Goal: Navigation & Orientation: Understand site structure

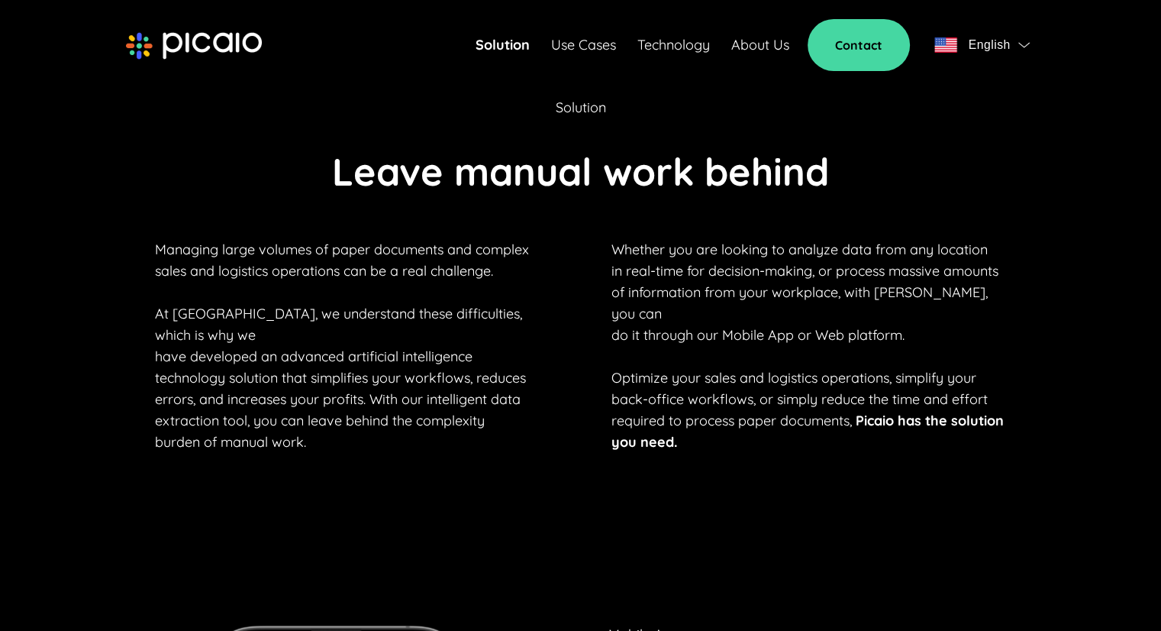
scroll to position [1145, 0]
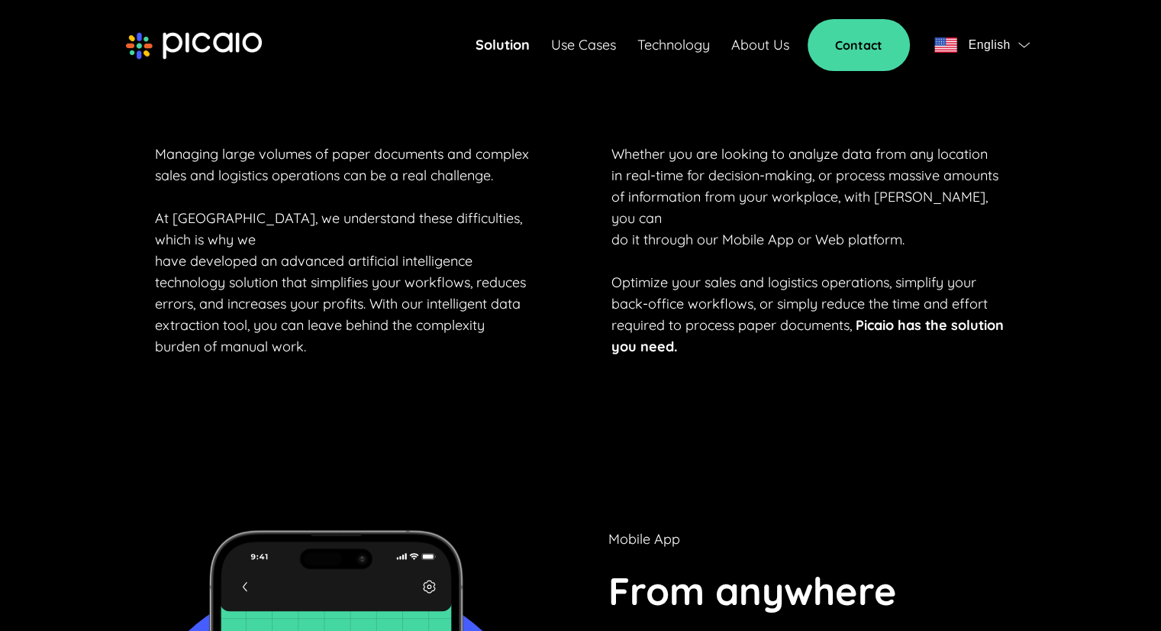
click at [584, 50] on link "Use Cases" at bounding box center [583, 44] width 65 height 21
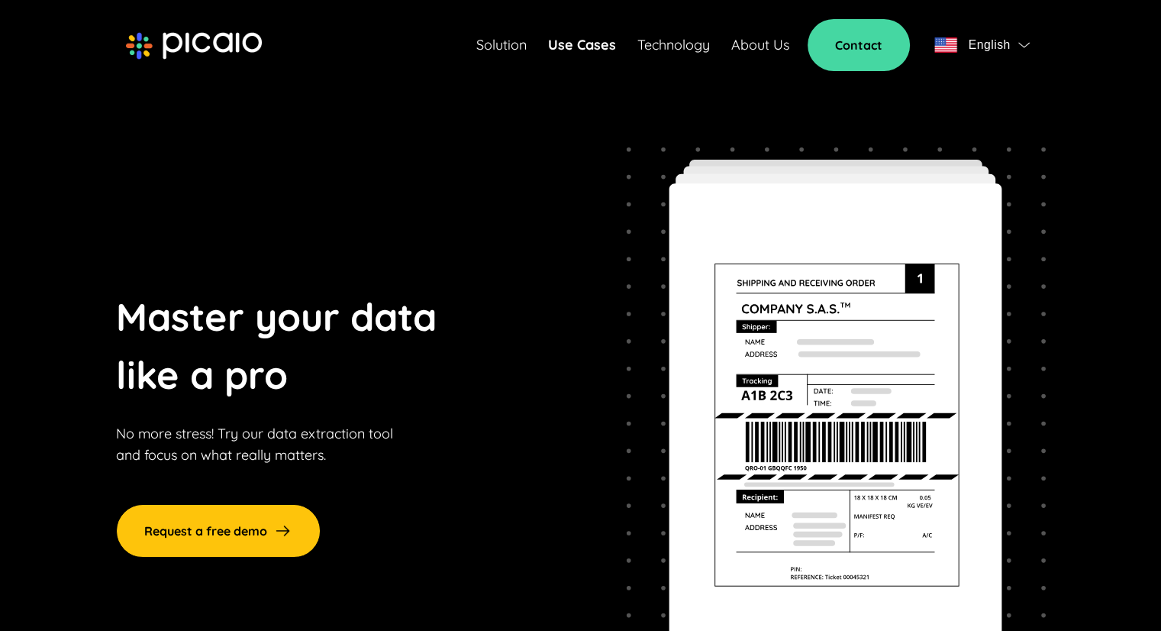
click at [516, 49] on link "Solution" at bounding box center [501, 44] width 50 height 21
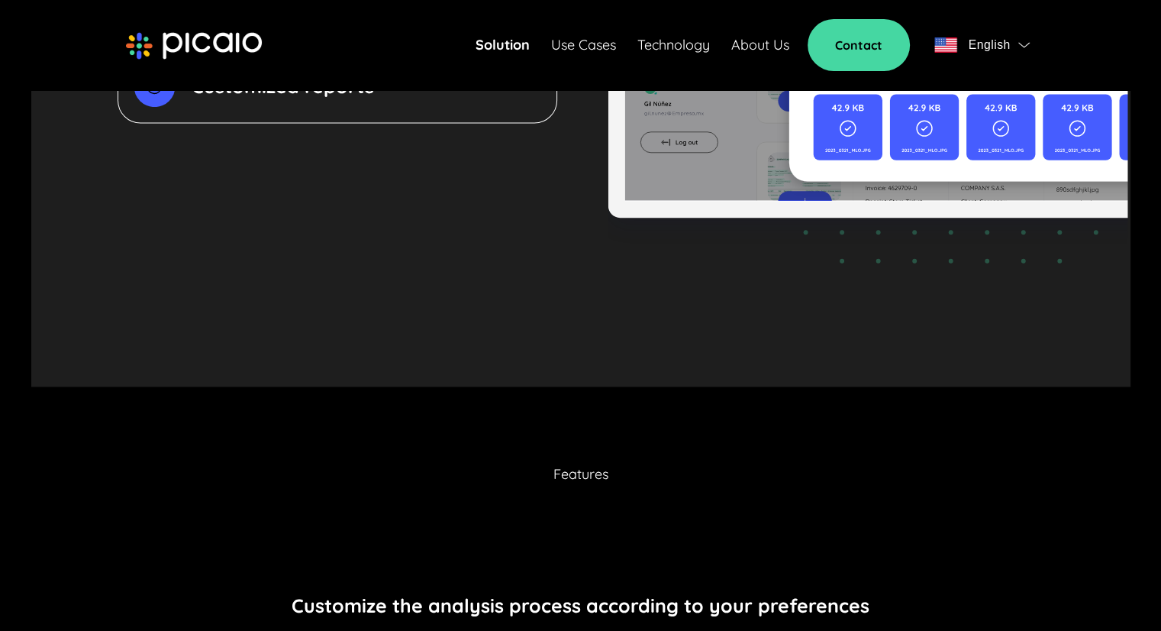
scroll to position [3283, 0]
